Goal: Transaction & Acquisition: Purchase product/service

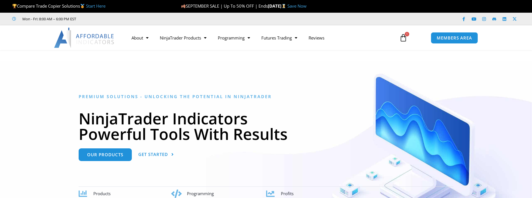
click at [132, 104] on div "Premium Solutions - Unlocking the Potential in NinjaTrader NinjaTrader Indicato…" at bounding box center [266, 146] width 374 height 104
click at [403, 36] on icon at bounding box center [403, 38] width 8 height 8
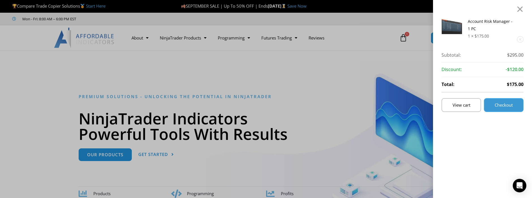
click at [508, 104] on span "Checkout" at bounding box center [503, 105] width 18 height 4
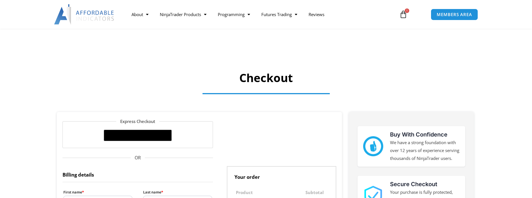
select select "**"
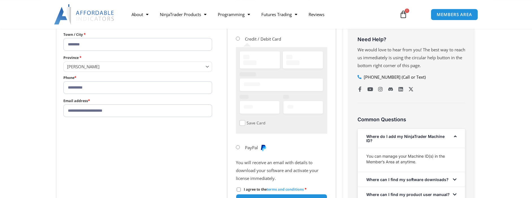
scroll to position [329, 0]
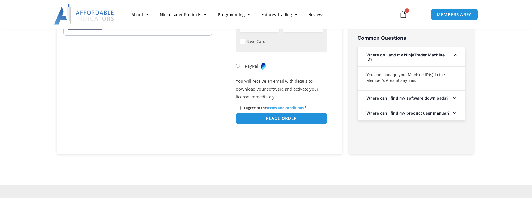
click at [249, 68] on label "PayPal" at bounding box center [256, 66] width 22 height 6
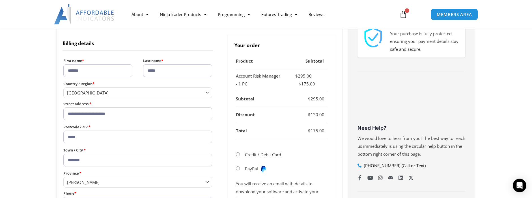
scroll to position [251, 0]
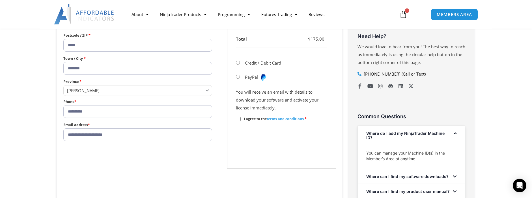
click at [240, 122] on p "I agree to the terms and conditions *" at bounding box center [281, 119] width 91 height 10
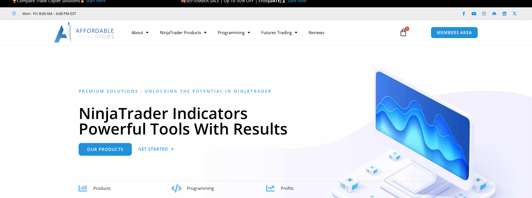
scroll to position [3, 0]
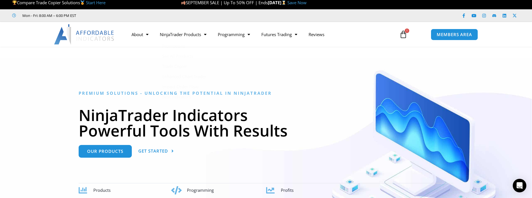
click at [401, 33] on icon at bounding box center [403, 35] width 8 height 8
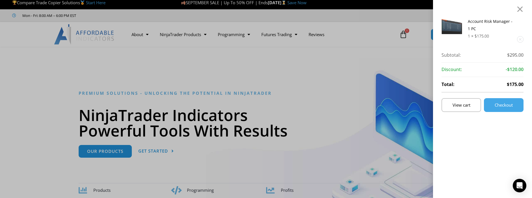
click at [459, 20] on img at bounding box center [451, 26] width 21 height 16
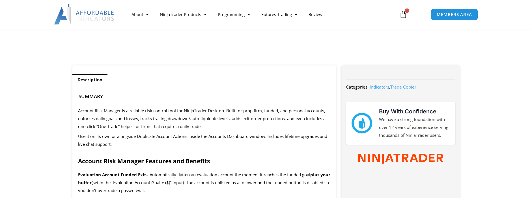
scroll to position [163, 0]
